Goal: Browse casually: Explore the website without a specific task or goal

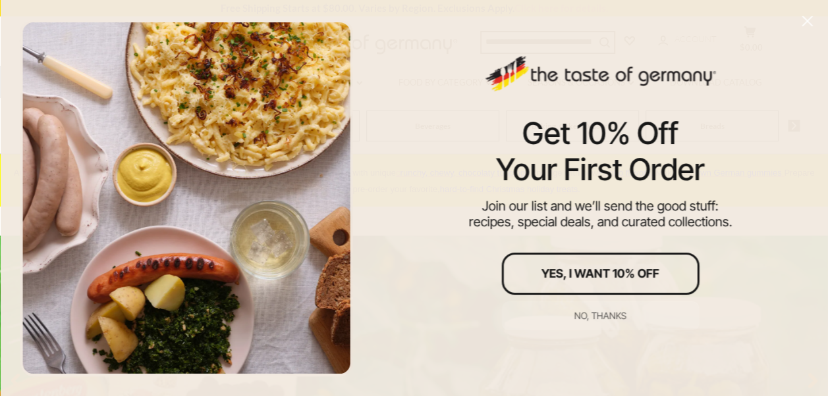
click at [804, 20] on icon "Close" at bounding box center [807, 21] width 12 height 12
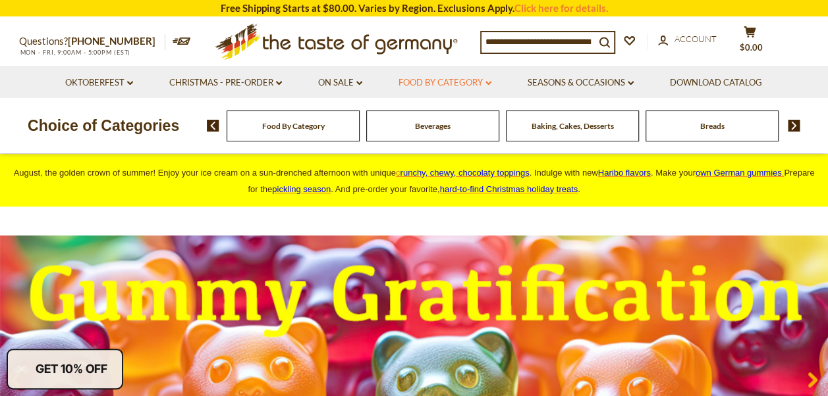
click at [490, 83] on icon "dropdown_arrow" at bounding box center [488, 83] width 6 height 5
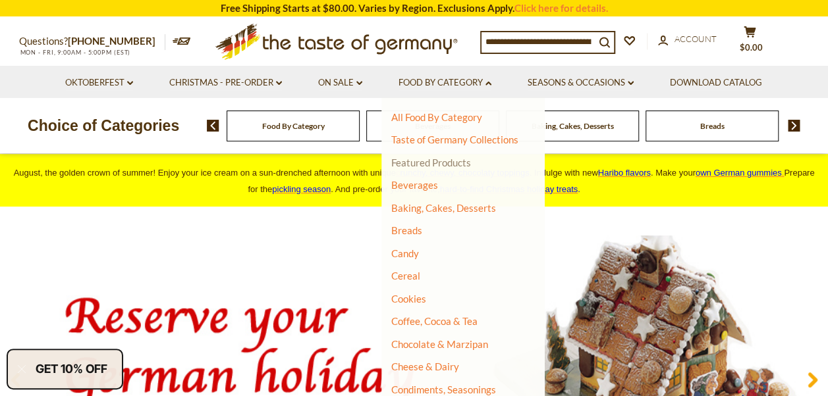
click at [421, 162] on link "Featured Products" at bounding box center [431, 163] width 80 height 12
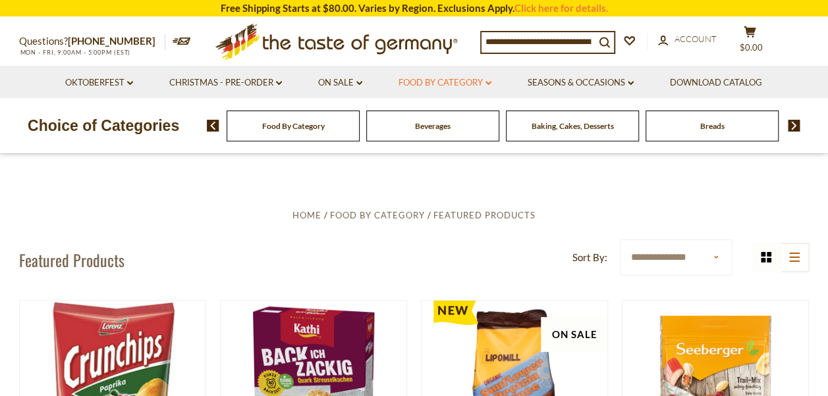
click at [491, 82] on icon "dropdown_arrow" at bounding box center [488, 83] width 6 height 5
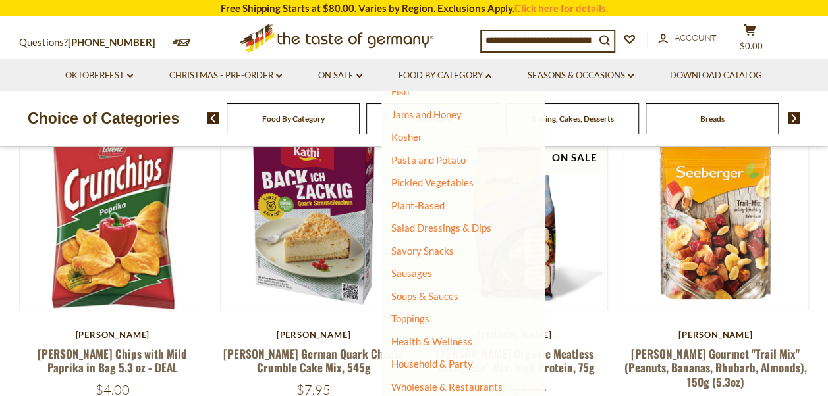
scroll to position [197, 0]
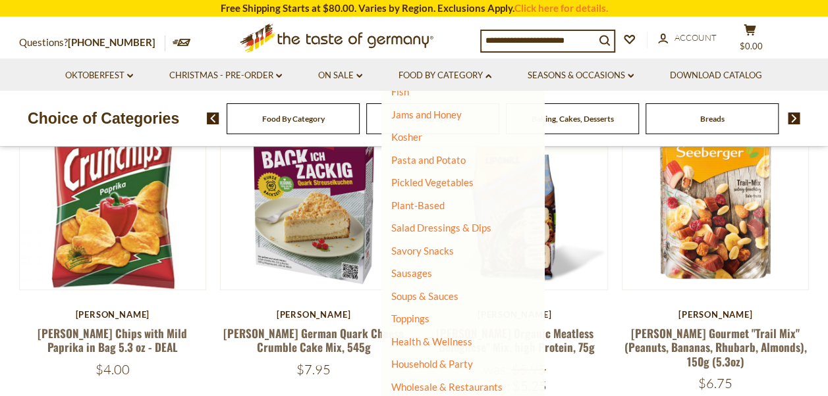
click at [204, 38] on div ".st0{fill:#EDD300;} .st1{fill:#D33E21;}" at bounding box center [324, 38] width 309 height 41
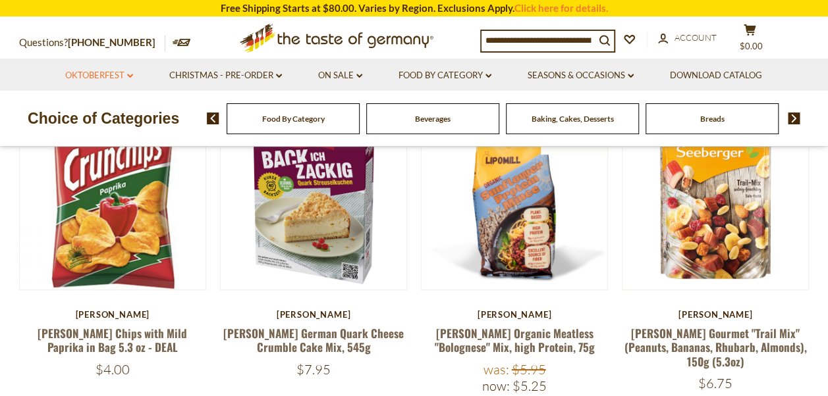
click at [128, 76] on icon at bounding box center [130, 76] width 6 height 4
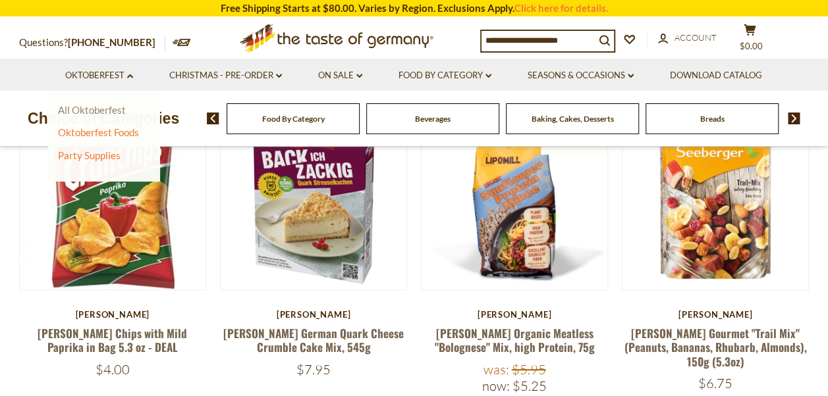
click at [92, 111] on link "All Oktoberfest" at bounding box center [92, 110] width 68 height 12
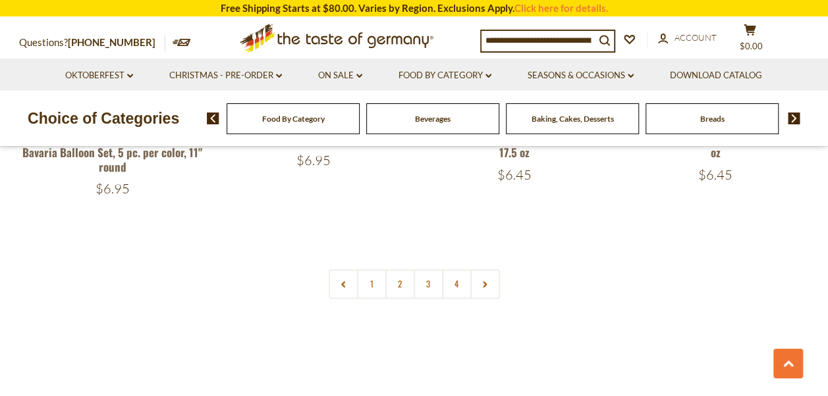
scroll to position [3226, 0]
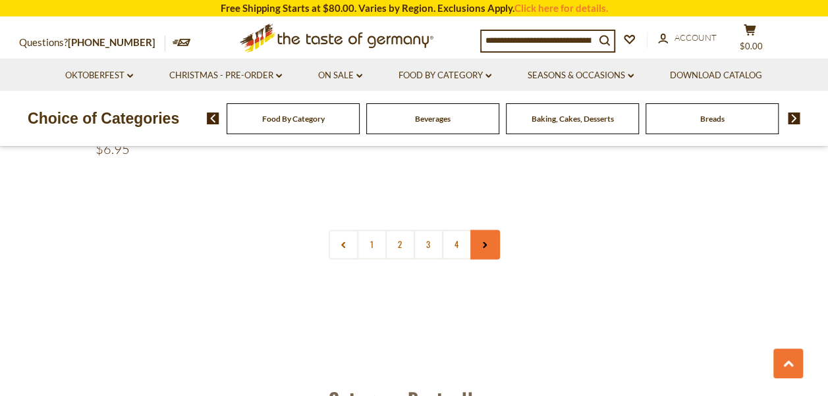
click at [481, 242] on icon at bounding box center [485, 245] width 8 height 7
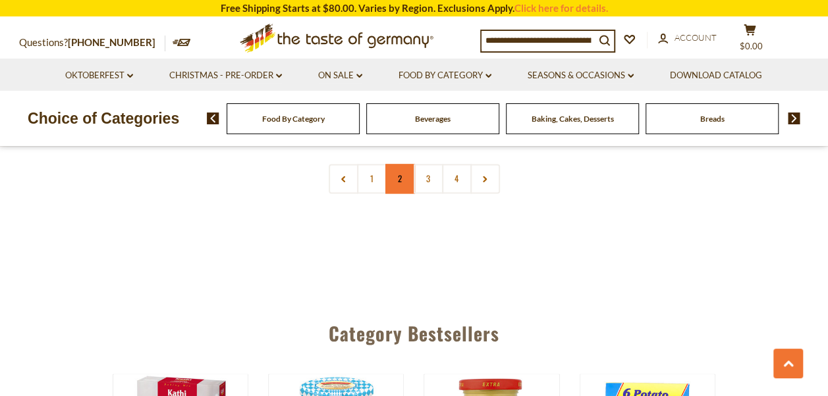
click at [399, 168] on link "2" at bounding box center [400, 179] width 30 height 30
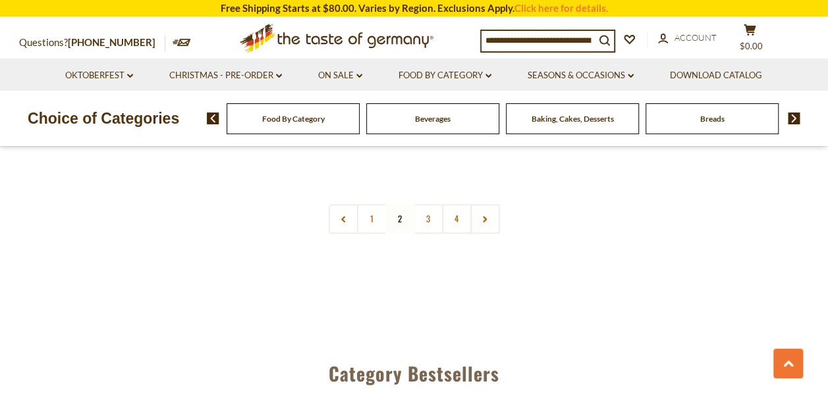
scroll to position [3277, 0]
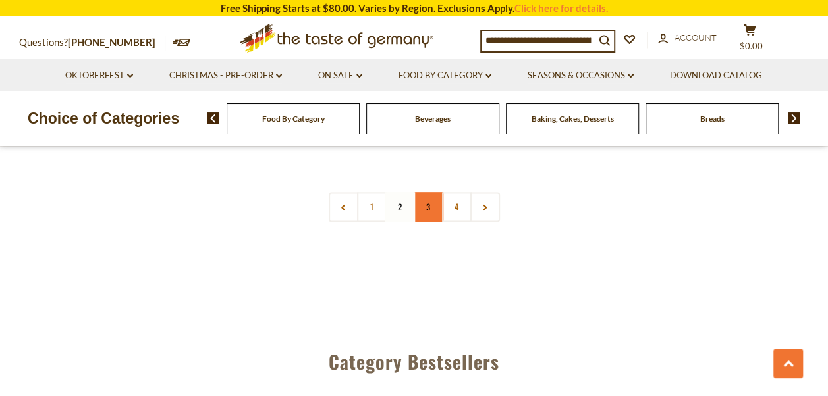
click at [429, 195] on link "3" at bounding box center [428, 207] width 30 height 30
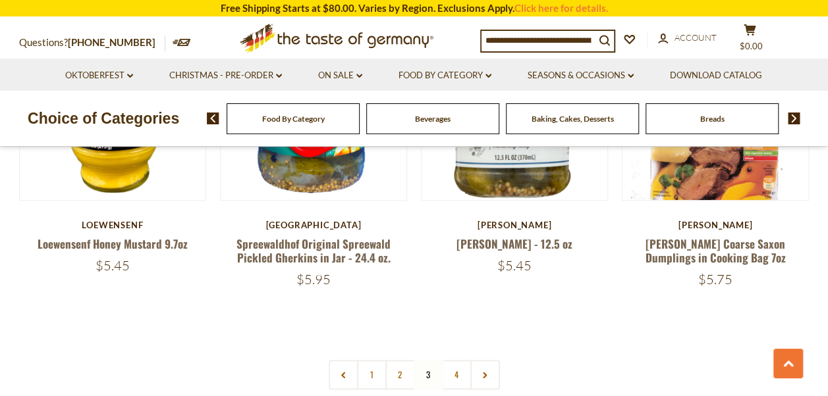
scroll to position [3080, 0]
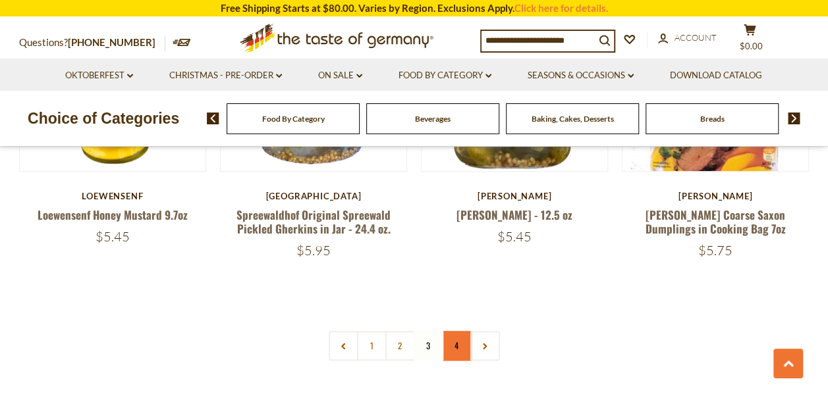
click at [456, 331] on link "4" at bounding box center [457, 346] width 30 height 30
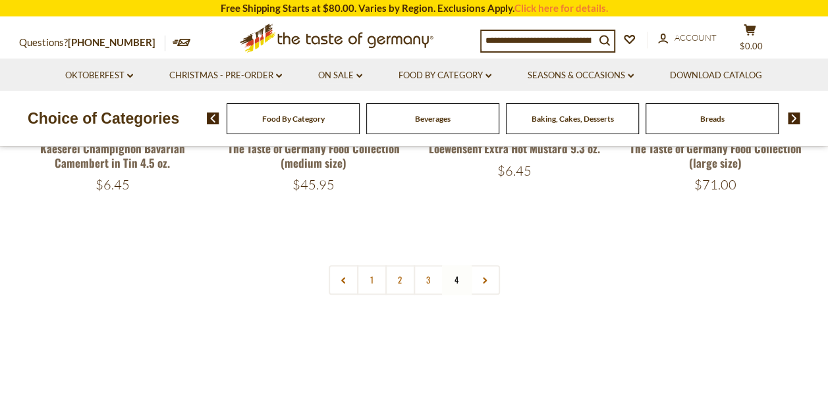
scroll to position [0, 0]
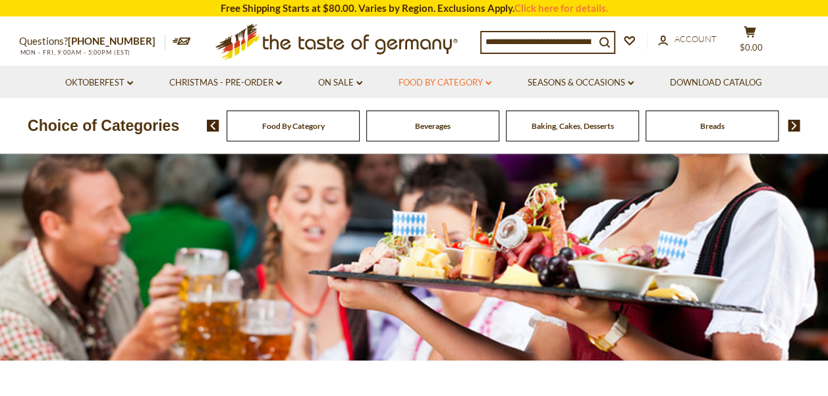
click at [488, 84] on icon "dropdown_arrow" at bounding box center [488, 83] width 6 height 5
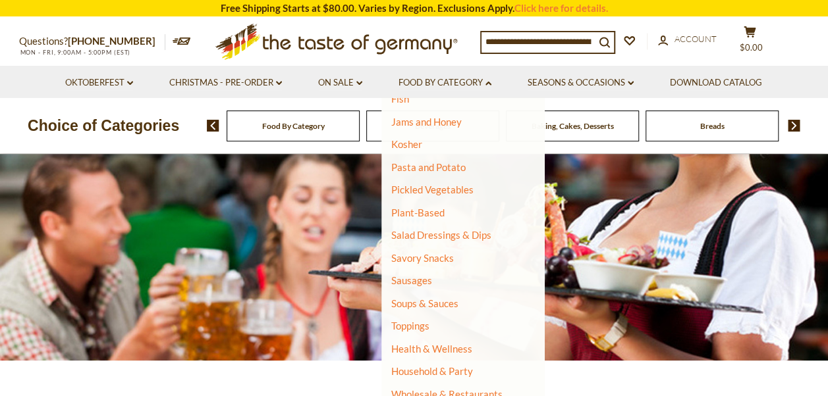
scroll to position [66, 0]
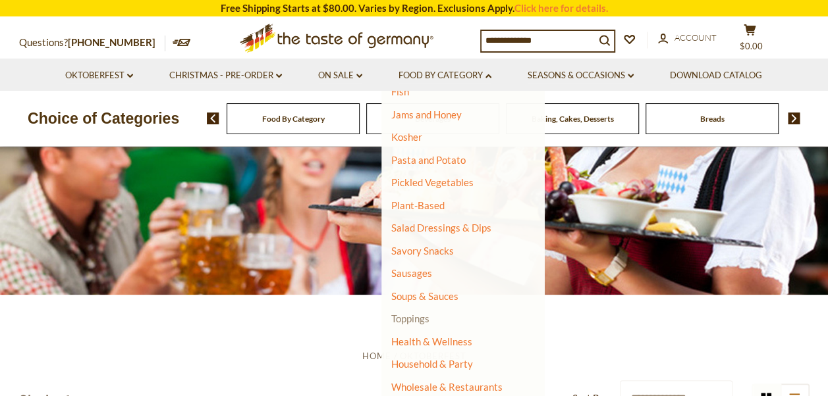
click at [409, 319] on link "Toppings" at bounding box center [410, 319] width 38 height 12
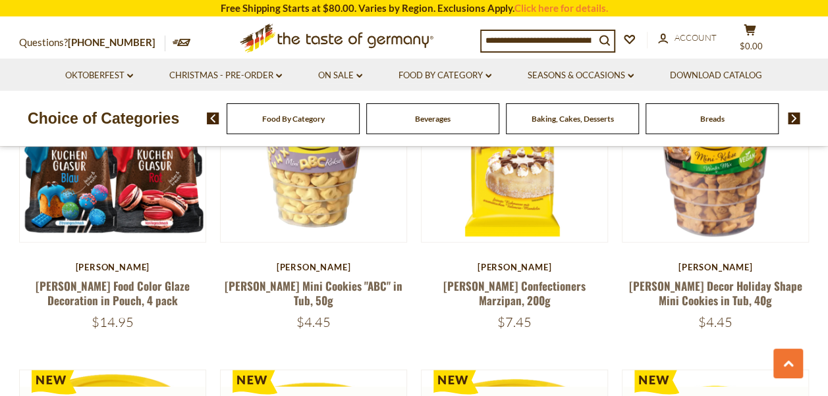
scroll to position [1534, 0]
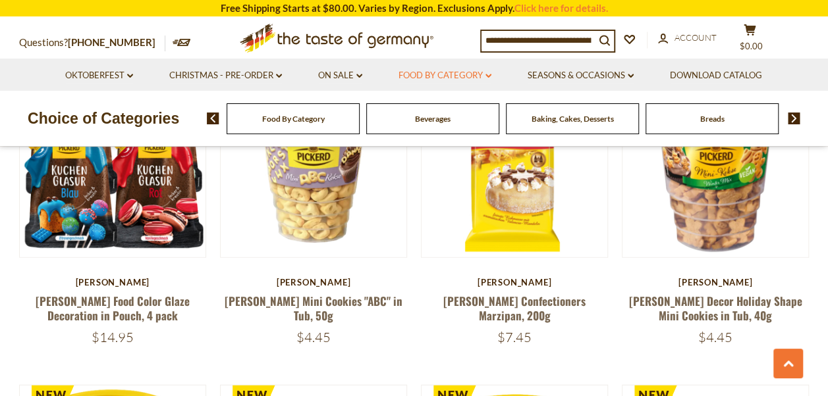
click at [489, 75] on icon at bounding box center [488, 76] width 6 height 4
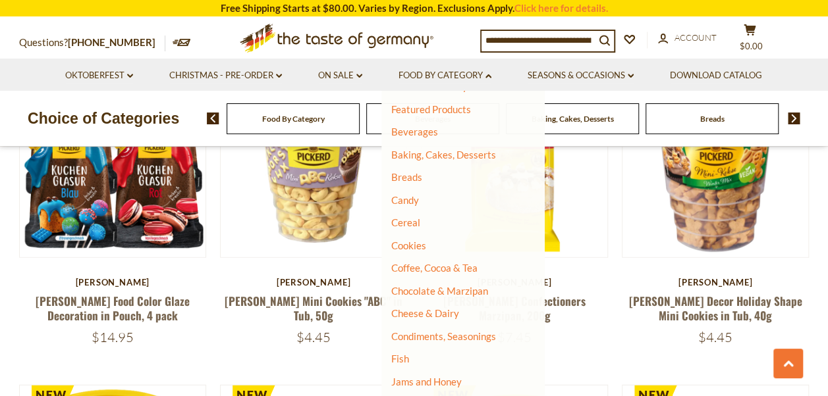
scroll to position [197, 0]
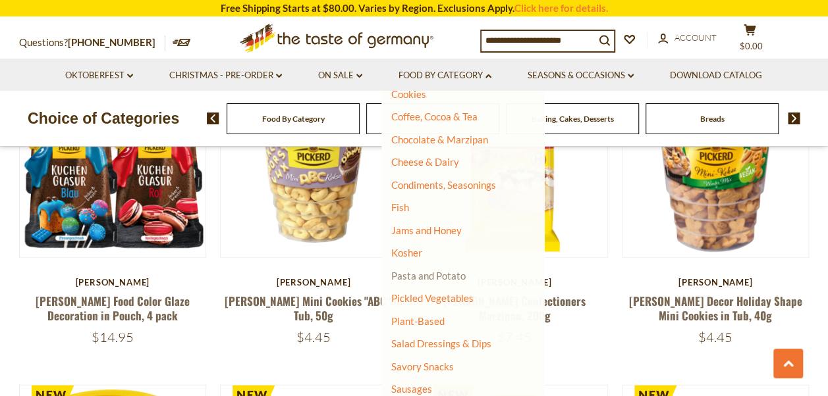
click at [423, 277] on link "Pasta and Potato" at bounding box center [428, 276] width 74 height 12
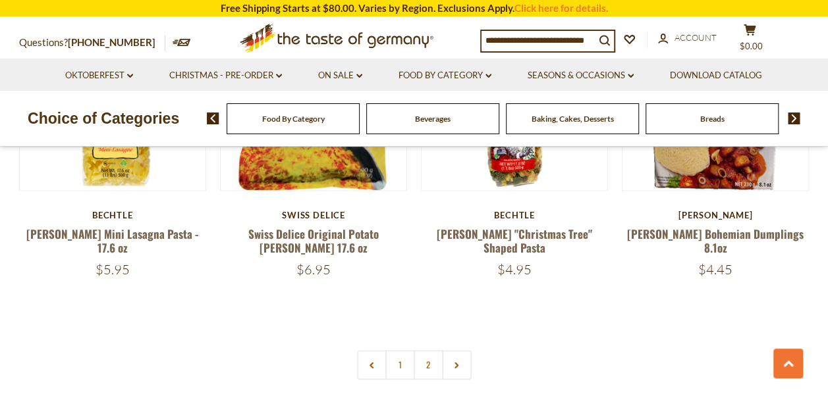
scroll to position [3226, 0]
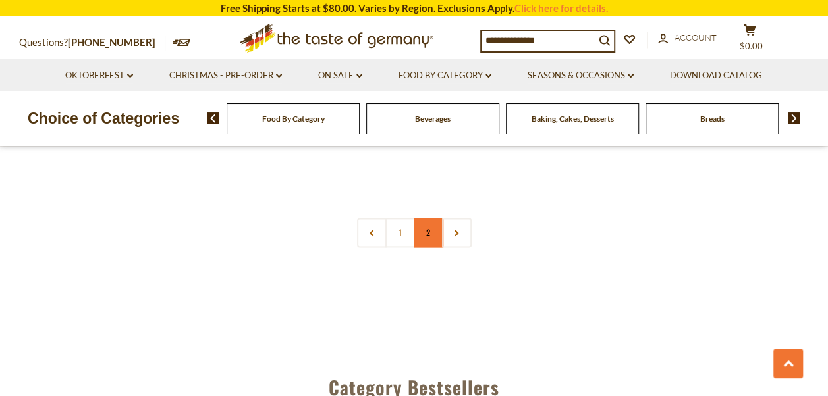
click at [428, 218] on link "2" at bounding box center [428, 233] width 30 height 30
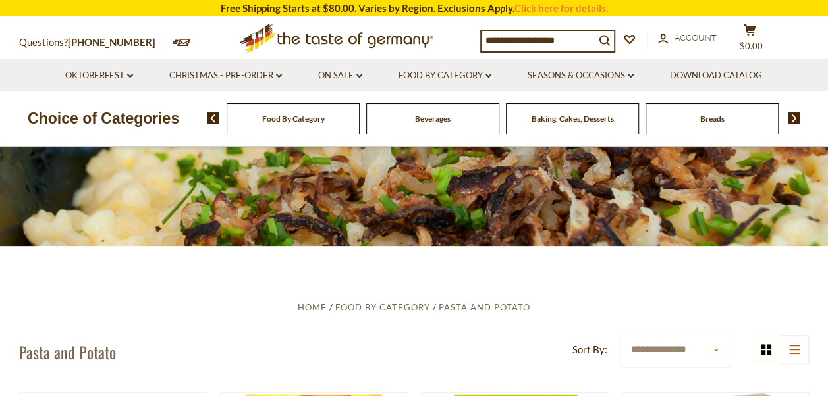
scroll to position [0, 0]
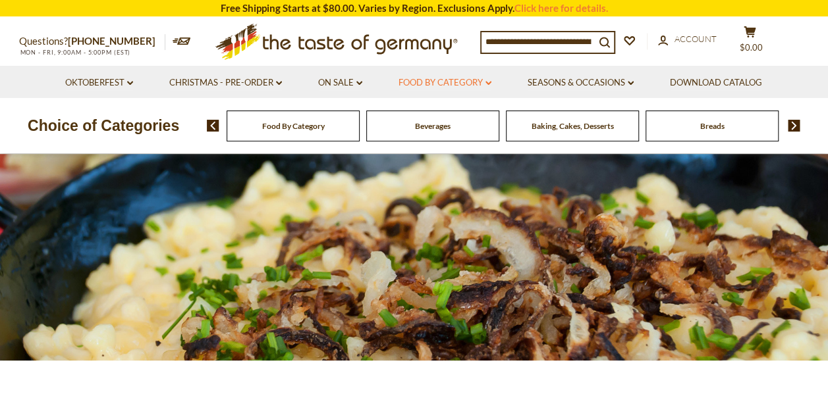
click at [490, 84] on icon at bounding box center [488, 83] width 6 height 4
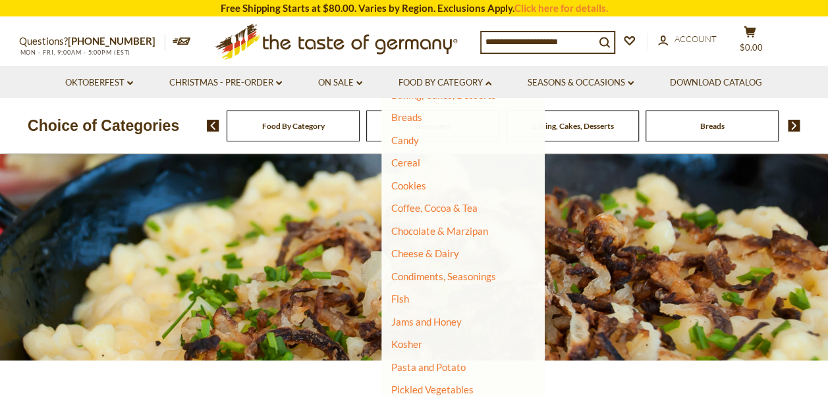
scroll to position [132, 0]
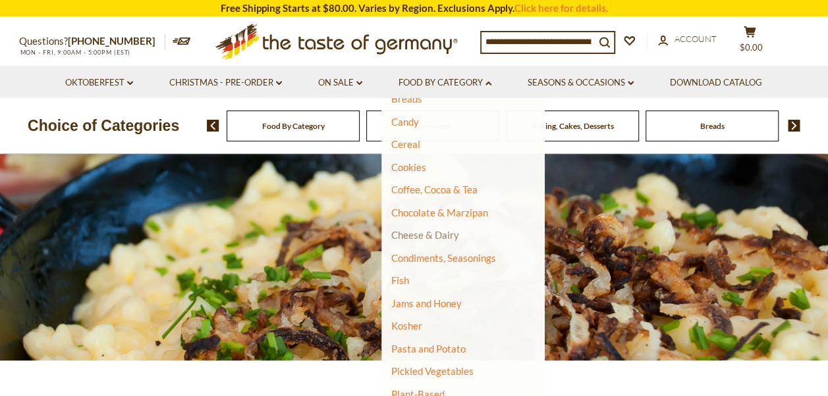
click at [419, 236] on link "Cheese & Dairy" at bounding box center [425, 235] width 68 height 12
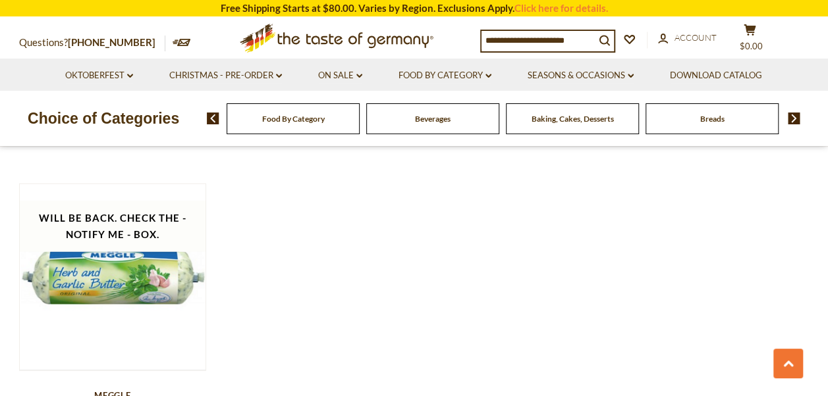
scroll to position [1646, 0]
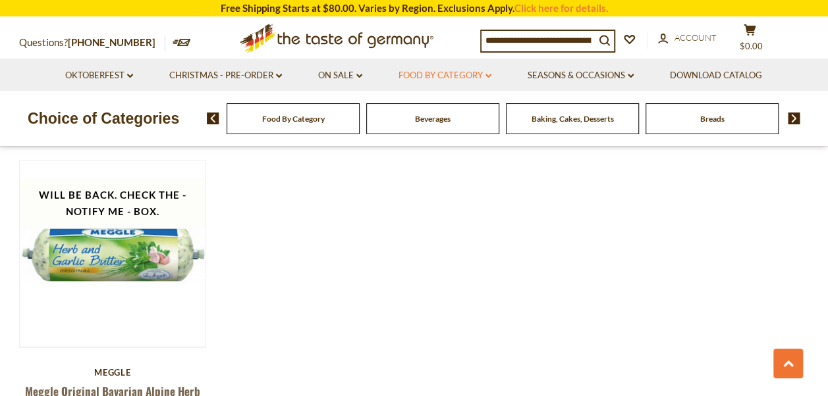
click at [491, 75] on icon at bounding box center [488, 76] width 6 height 4
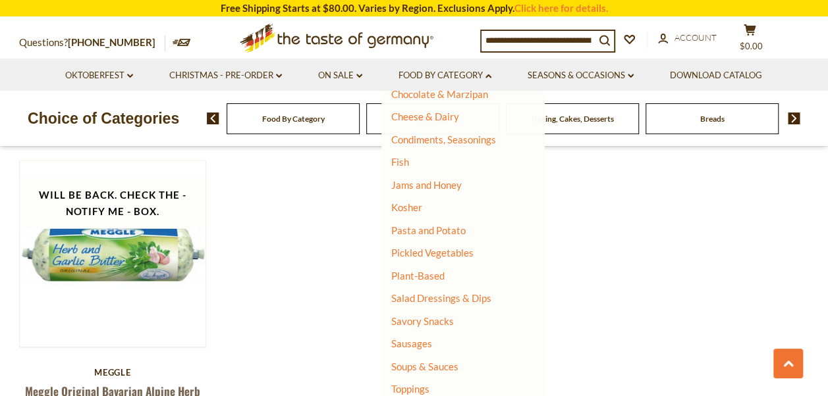
scroll to position [263, 0]
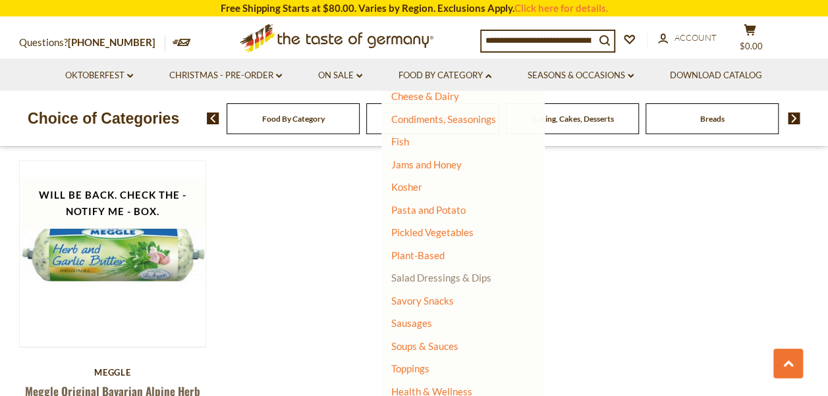
click at [442, 278] on link "Salad Dressings & Dips" at bounding box center [441, 278] width 100 height 12
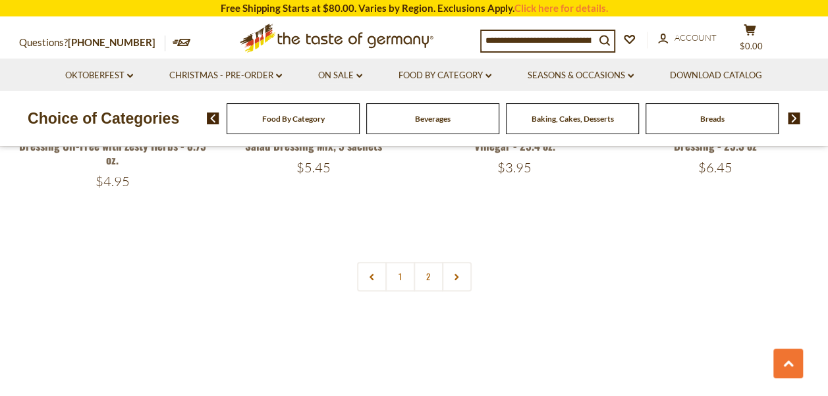
scroll to position [2962, 0]
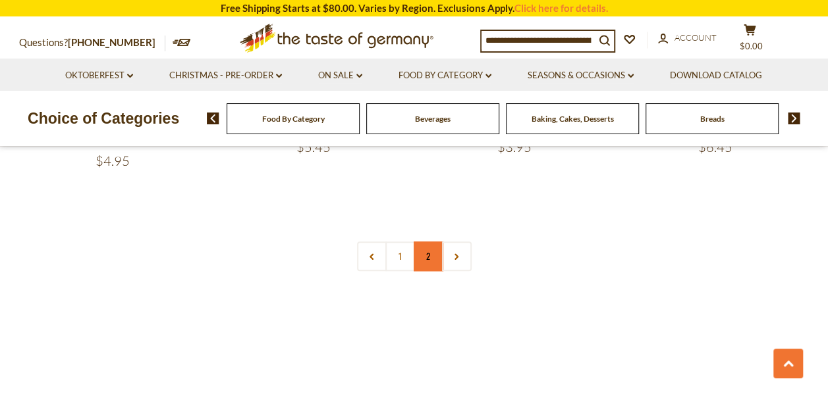
click at [422, 242] on link "2" at bounding box center [428, 257] width 30 height 30
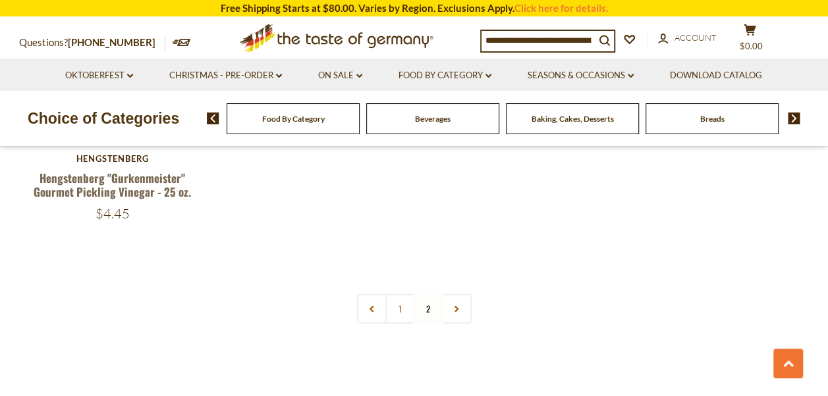
scroll to position [1646, 0]
